Goal: Find specific page/section: Find specific page/section

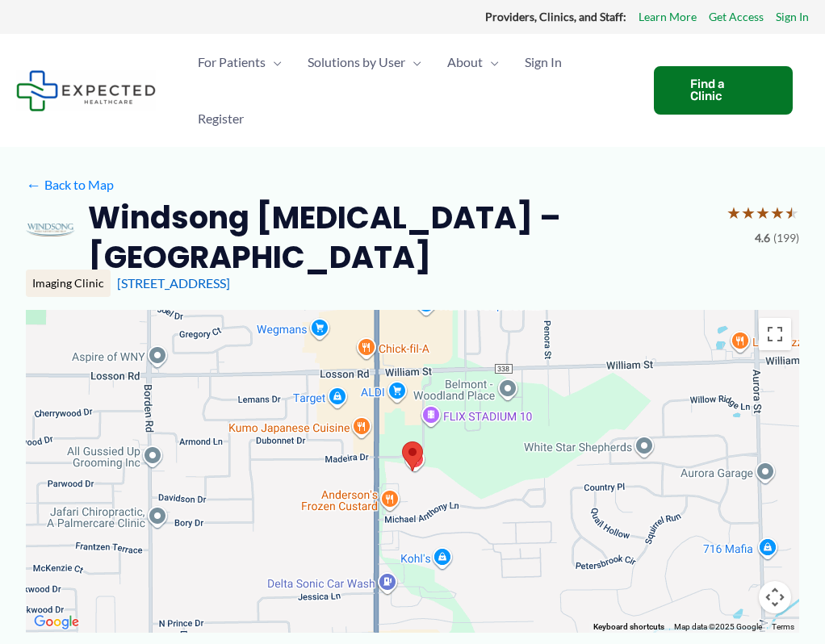
click at [428, 536] on div at bounding box center [412, 471] width 773 height 323
click at [758, 318] on button "Toggle fullscreen view" at bounding box center [774, 334] width 32 height 32
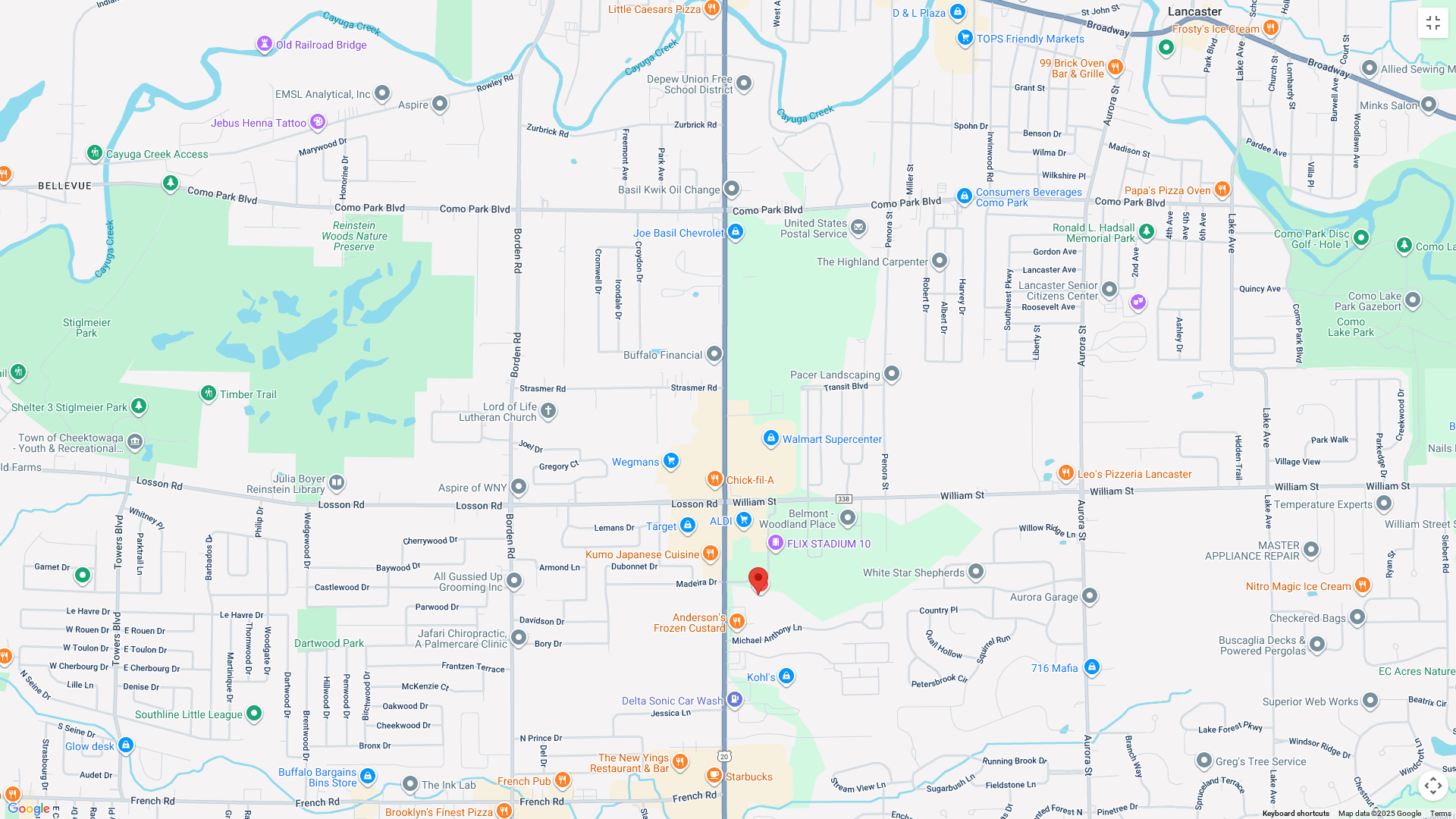
drag, startPoint x: 813, startPoint y: 496, endPoint x: 811, endPoint y: 658, distance: 162.0
click at [775, 605] on div at bounding box center [728, 409] width 1456 height 819
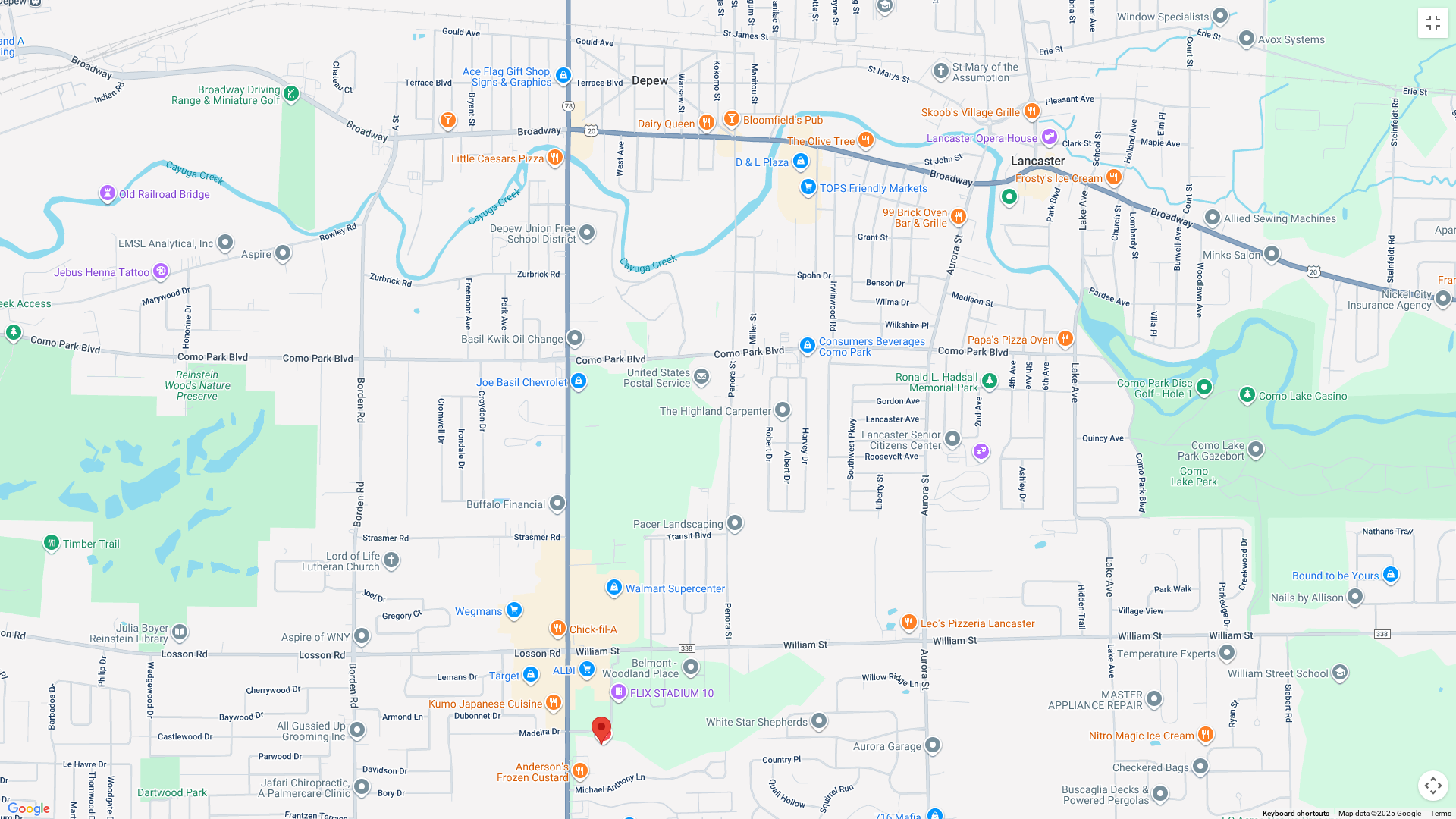
drag, startPoint x: 972, startPoint y: 293, endPoint x: 771, endPoint y: 446, distance: 252.6
click at [771, 446] on div at bounding box center [728, 409] width 1456 height 819
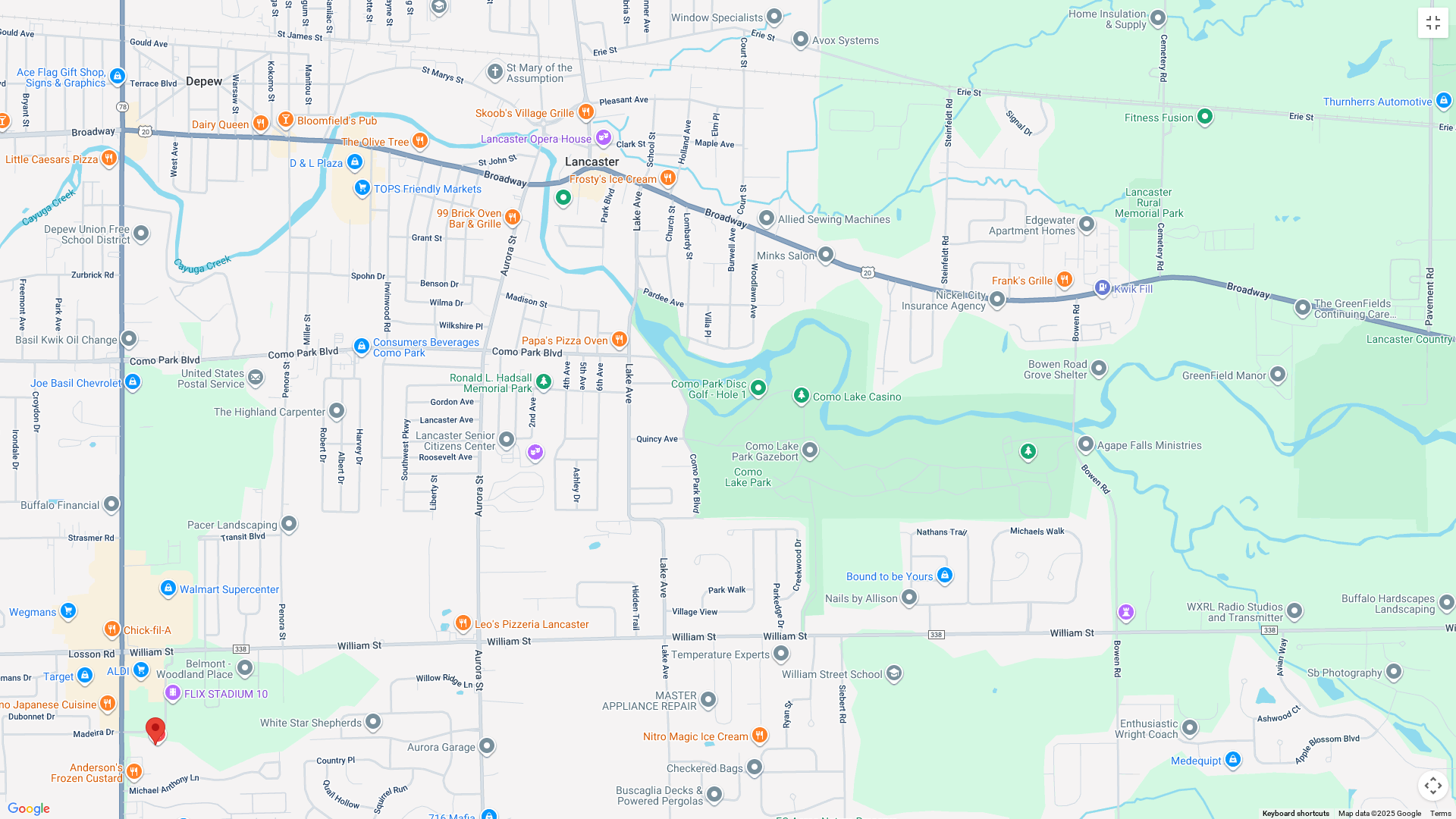
drag, startPoint x: 1306, startPoint y: 435, endPoint x: 907, endPoint y: 436, distance: 399.0
click at [775, 436] on div at bounding box center [728, 409] width 1456 height 819
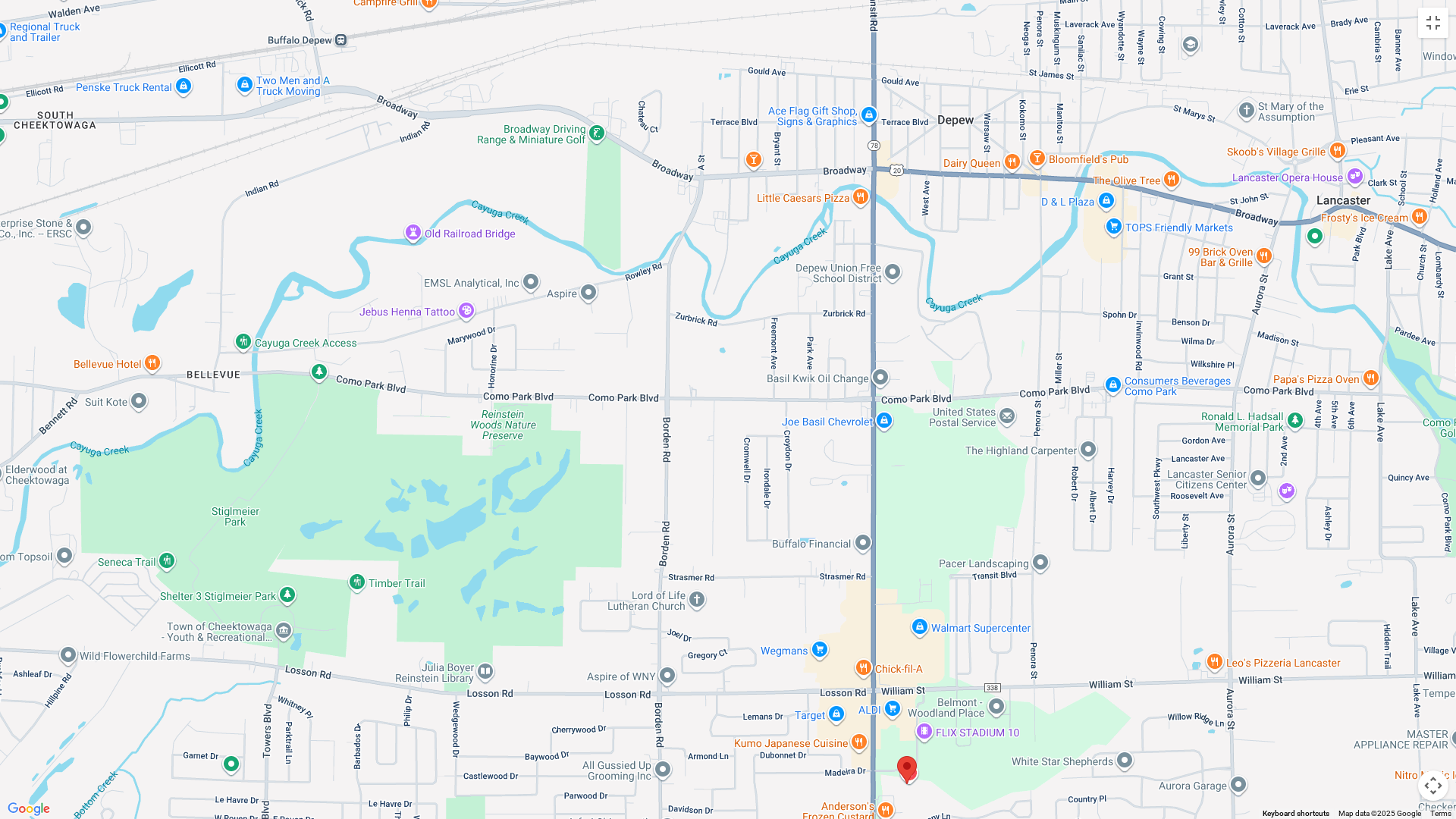
drag, startPoint x: 552, startPoint y: 371, endPoint x: 1306, endPoint y: 410, distance: 755.0
click at [775, 410] on div at bounding box center [728, 409] width 1456 height 819
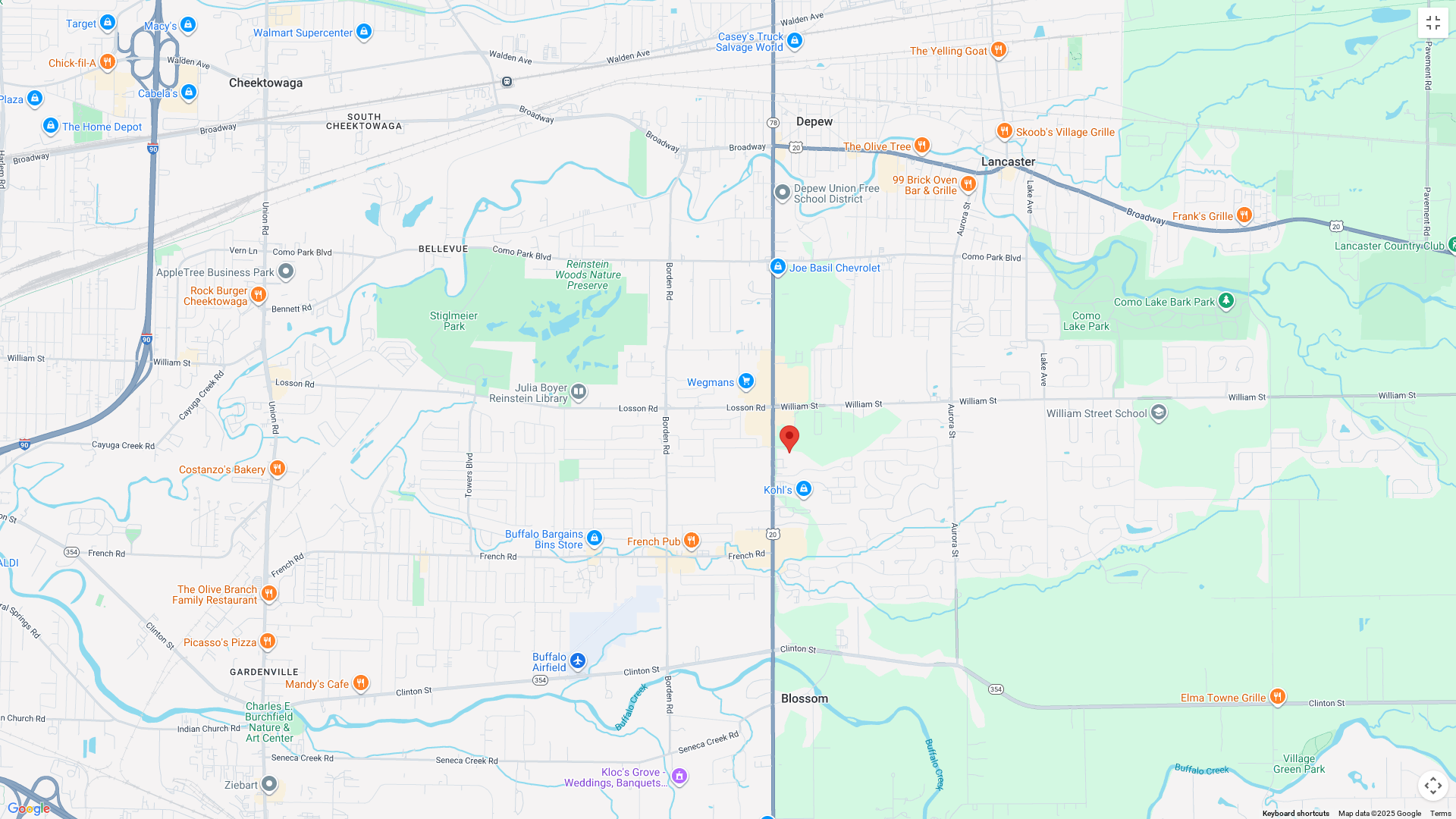
drag, startPoint x: 559, startPoint y: 489, endPoint x: 615, endPoint y: 312, distance: 185.6
click at [615, 312] on div at bounding box center [728, 409] width 1456 height 819
click at [775, 605] on div at bounding box center [728, 409] width 1456 height 819
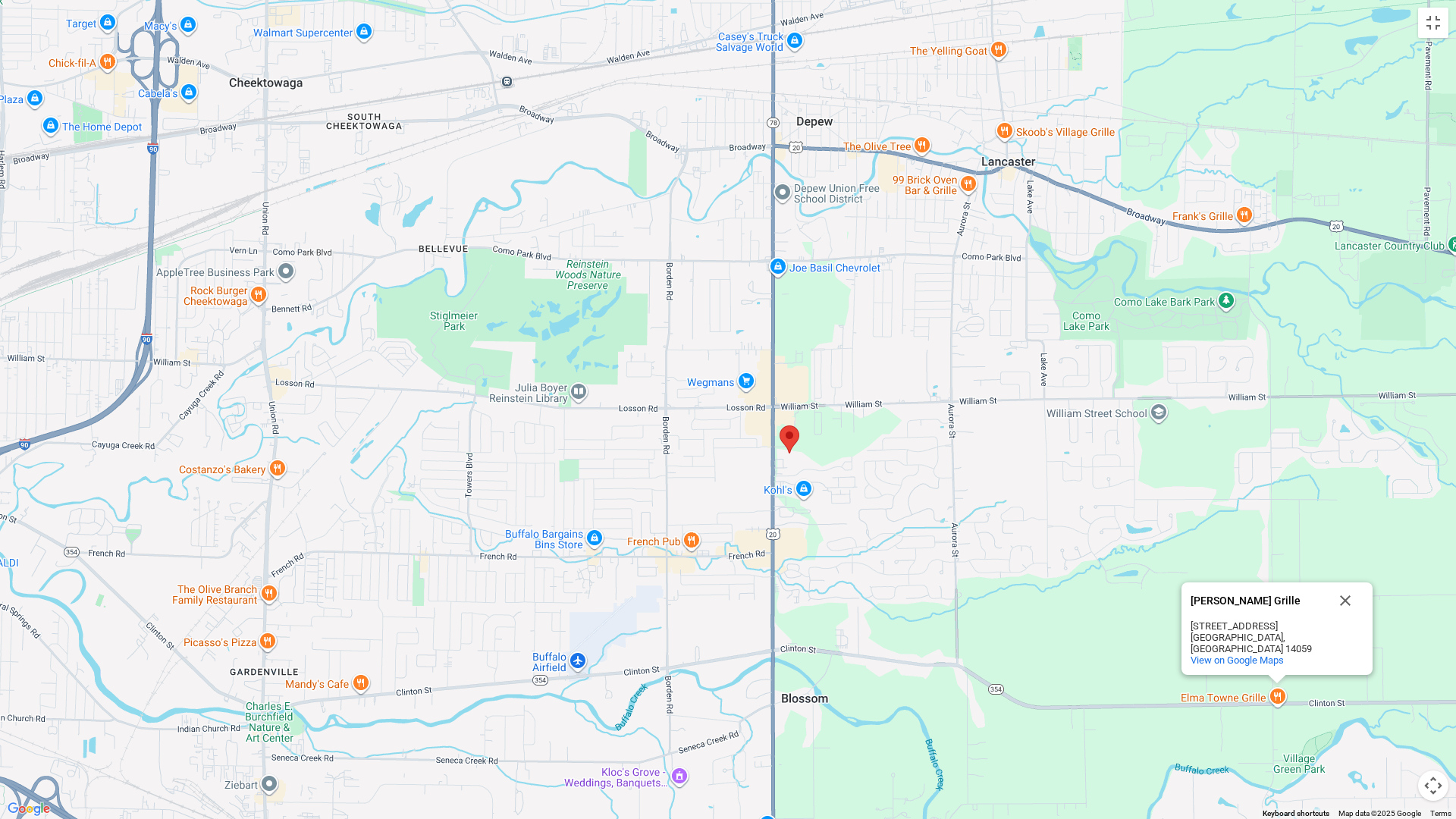
click at [775, 166] on div "[PERSON_NAME] Grille [PERSON_NAME] Grille [STREET_ADDRESS][PERSON_NAME] View on…" at bounding box center [728, 409] width 1456 height 819
click at [775, 605] on div "[PERSON_NAME] Grille" at bounding box center [1259, 601] width 136 height 37
drag, startPoint x: 1281, startPoint y: 616, endPoint x: 1176, endPoint y: 608, distance: 105.3
click at [775, 605] on div "[PERSON_NAME] Grille [PERSON_NAME] Grille [STREET_ADDRESS][PERSON_NAME] View on…" at bounding box center [728, 409] width 1456 height 819
copy div "[PERSON_NAME] Grille"
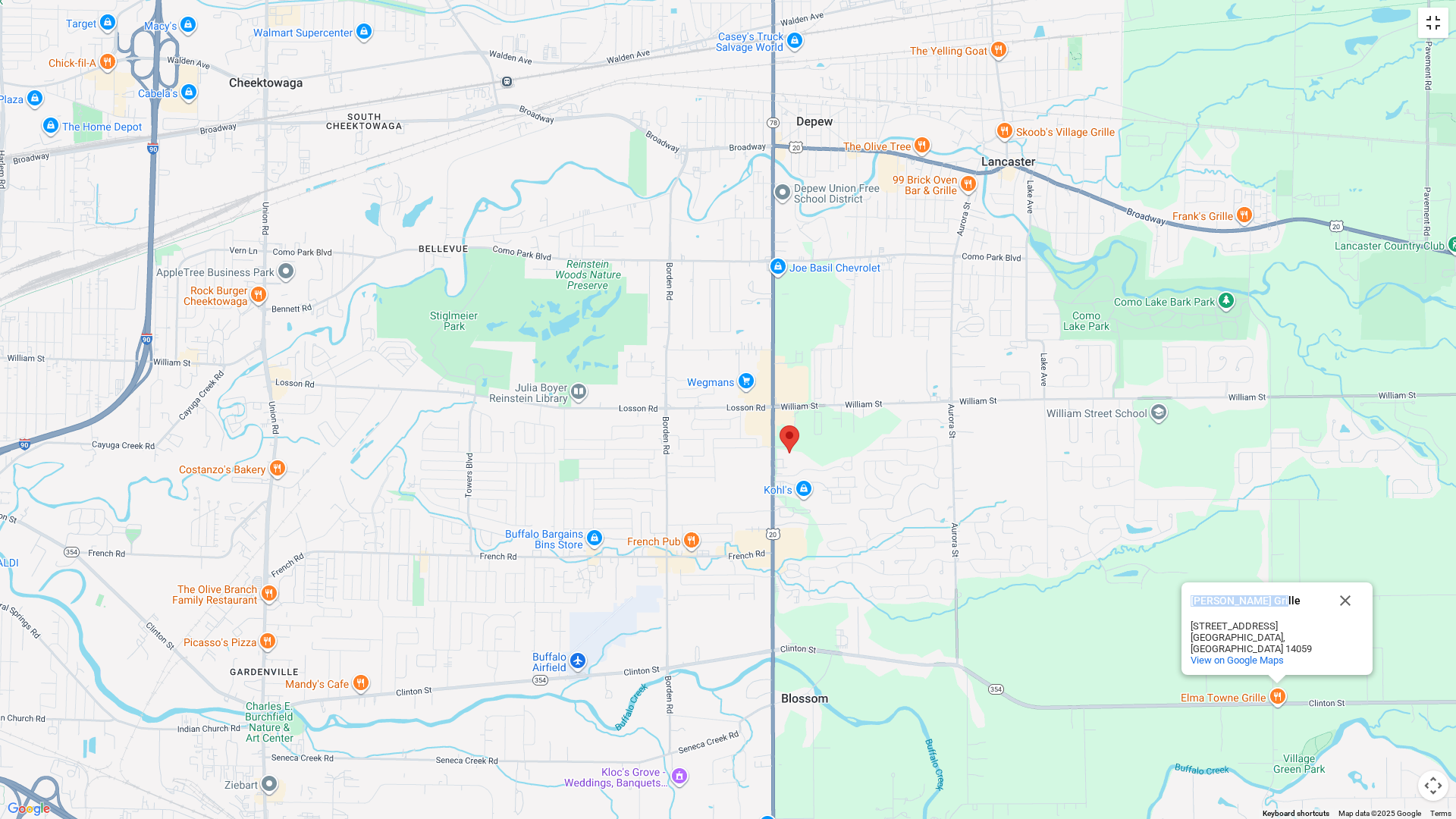
click at [775, 24] on button "Toggle fullscreen view" at bounding box center [1433, 23] width 30 height 30
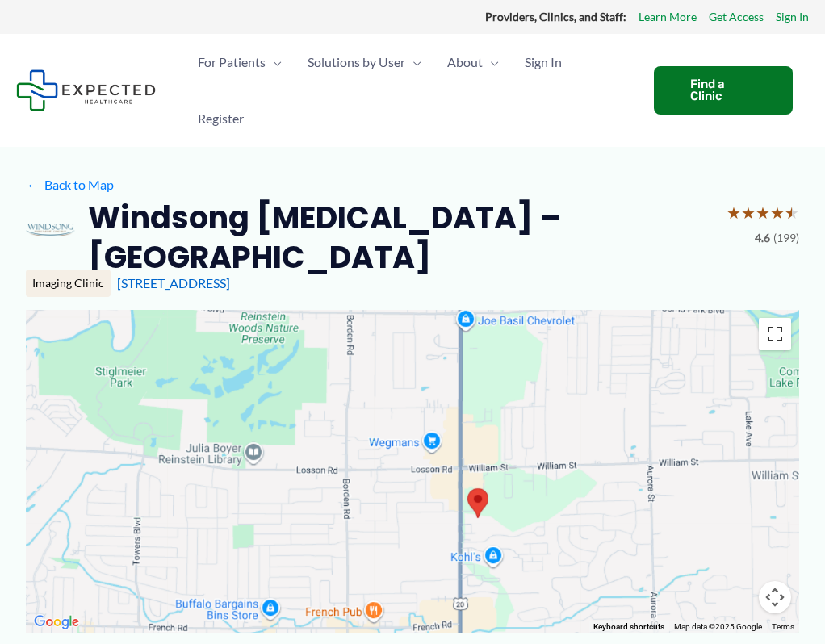
click at [758, 329] on button "Toggle fullscreen view" at bounding box center [774, 334] width 32 height 32
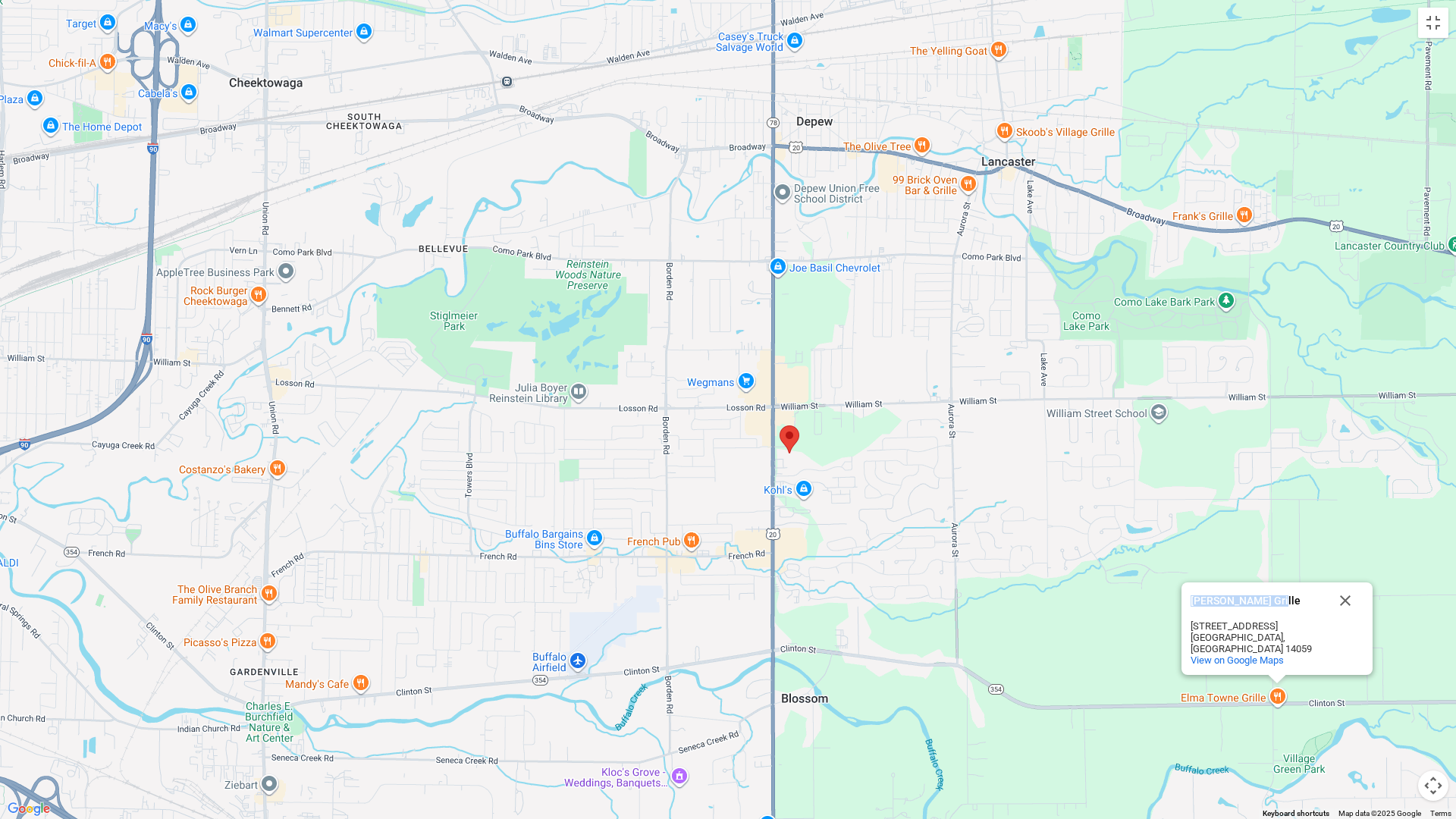
drag, startPoint x: 1349, startPoint y: 614, endPoint x: 1335, endPoint y: 613, distance: 14.0
click at [775, 605] on button "Close" at bounding box center [1345, 601] width 37 height 37
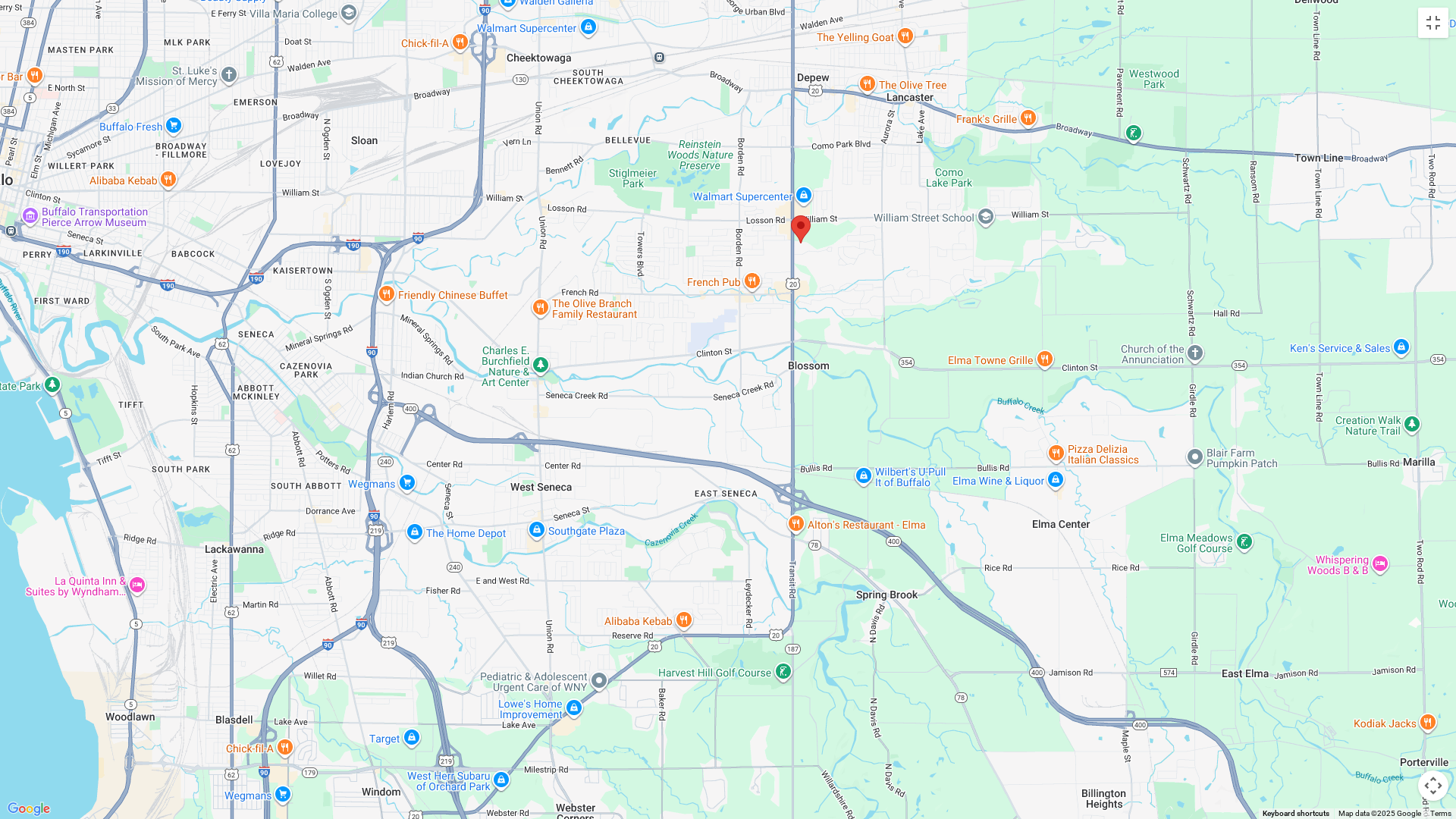
drag, startPoint x: 996, startPoint y: 579, endPoint x: 934, endPoint y: 365, distance: 222.8
click at [775, 365] on div at bounding box center [728, 409] width 1456 height 819
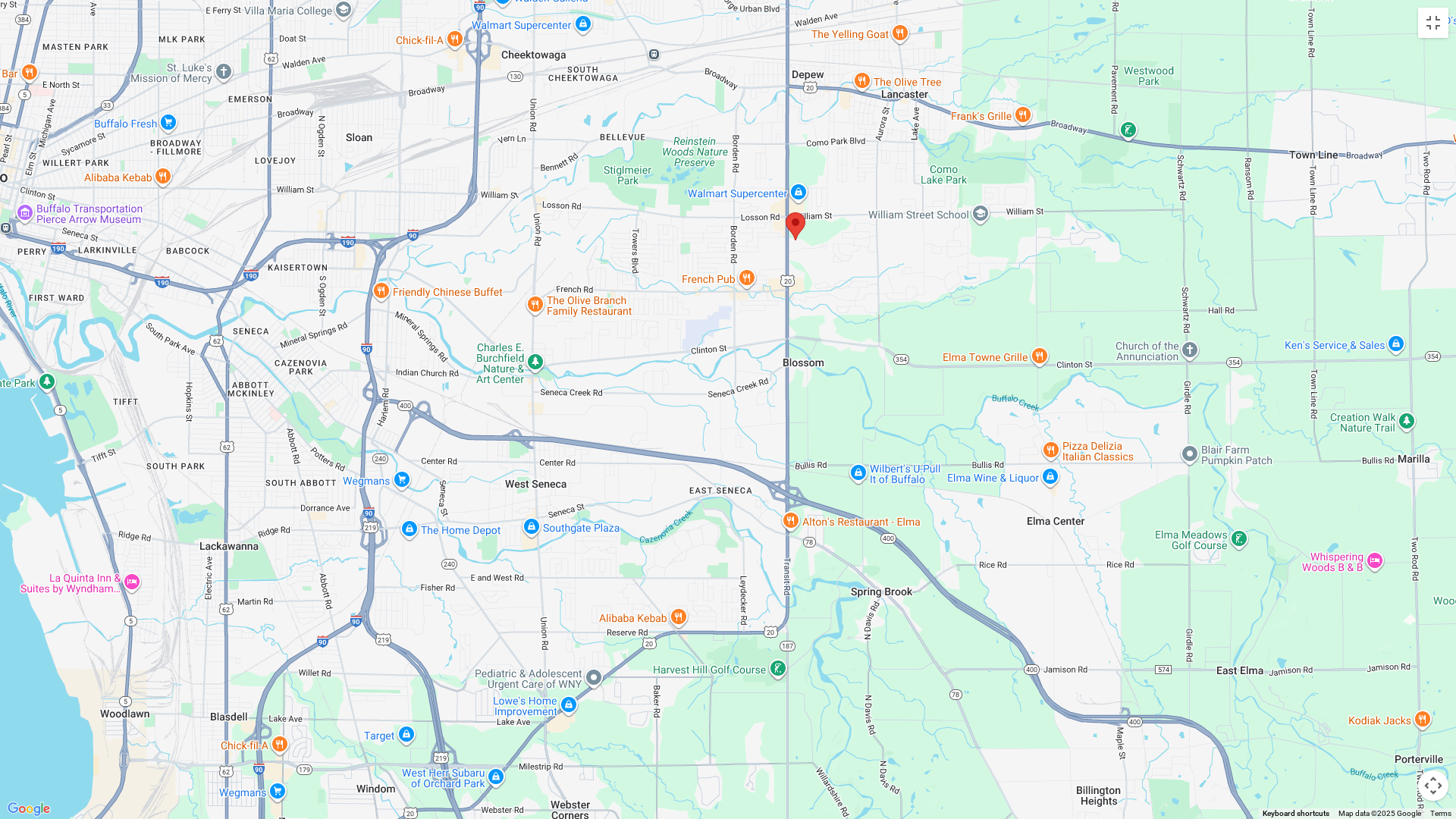
click at [775, 525] on div at bounding box center [728, 409] width 1456 height 819
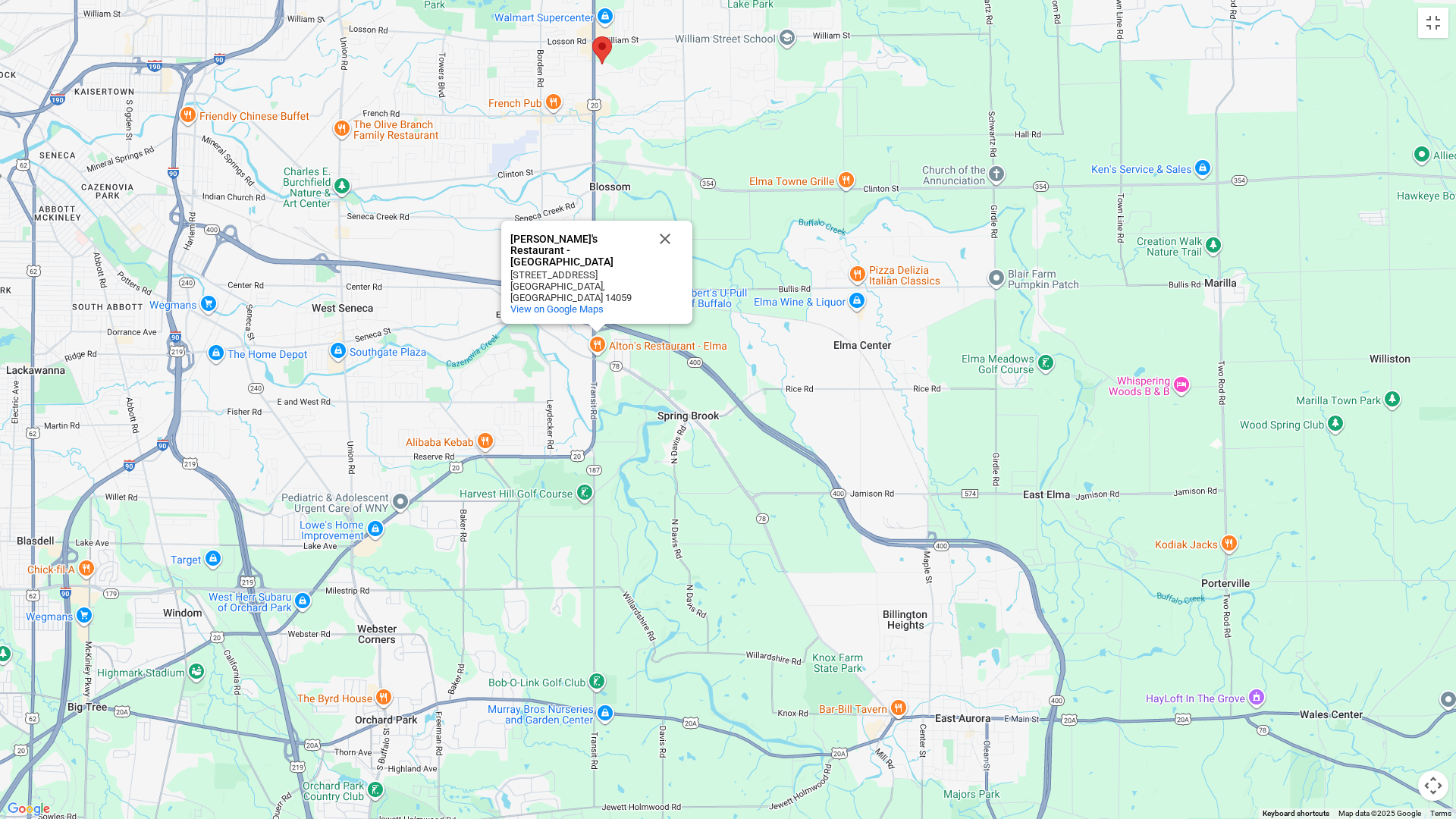
drag, startPoint x: 1223, startPoint y: 630, endPoint x: 1058, endPoint y: 465, distance: 233.3
click at [775, 465] on div "[PERSON_NAME]'s Restaurant - [GEOGRAPHIC_DATA][PERSON_NAME] Restaurant - [GEOGR…" at bounding box center [728, 409] width 1456 height 819
click at [775, 23] on button "Toggle fullscreen view" at bounding box center [1433, 23] width 30 height 30
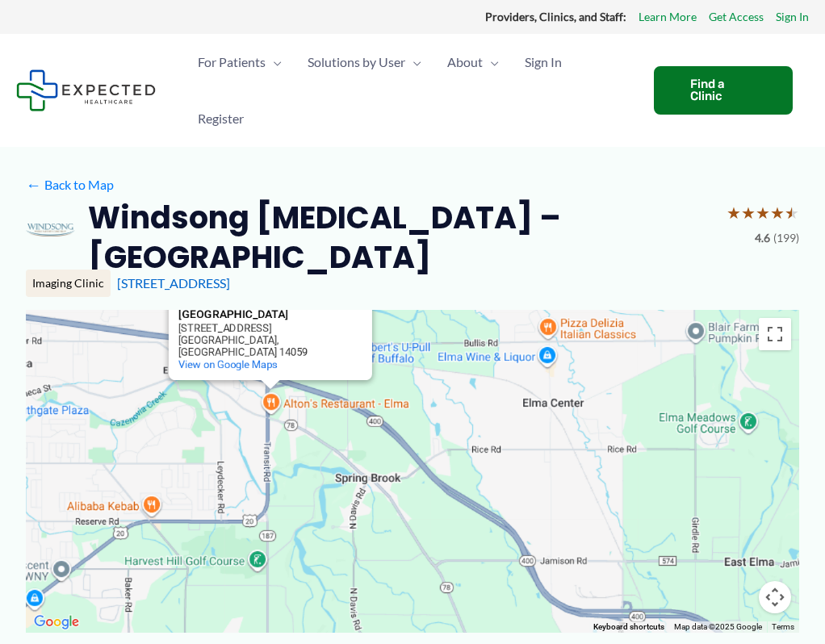
click at [324, 303] on button "Close" at bounding box center [343, 289] width 39 height 39
